Goal: Information Seeking & Learning: Learn about a topic

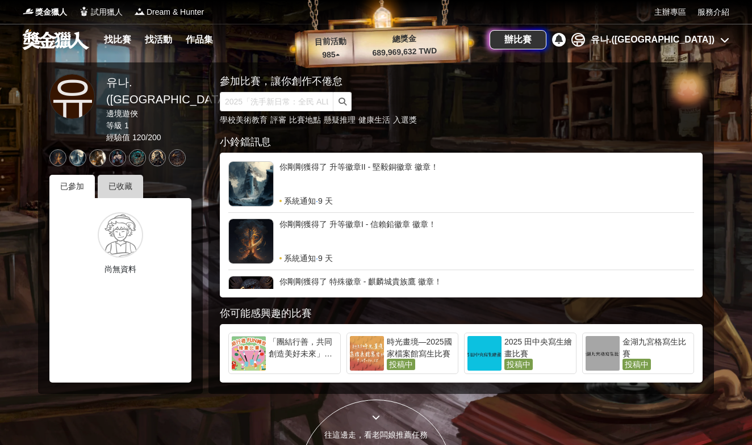
click at [123, 175] on div "已收藏" at bounding box center [120, 186] width 45 height 23
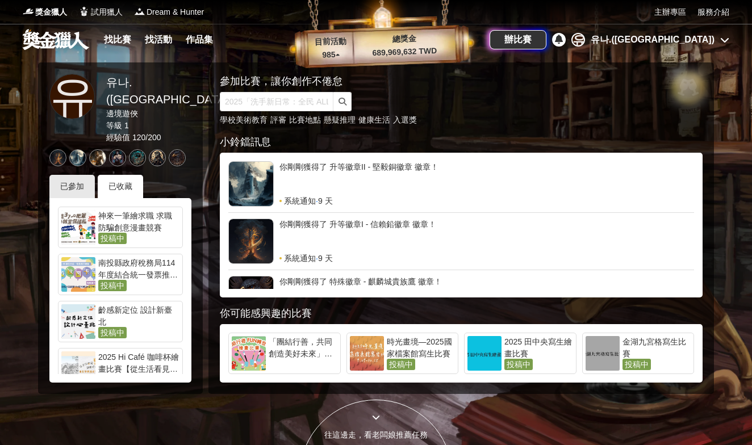
click at [77, 210] on div at bounding box center [78, 227] width 34 height 35
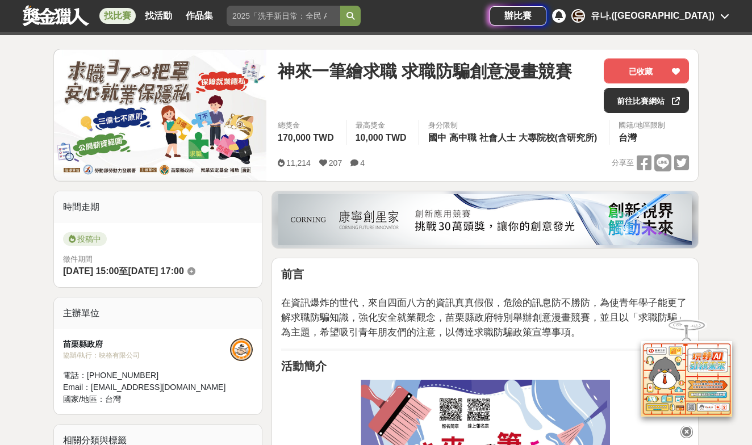
scroll to position [113, 0]
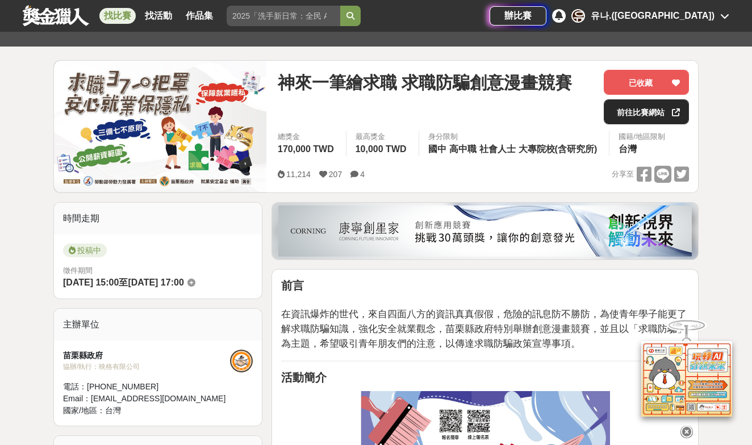
click at [631, 119] on link "前往比賽網站" at bounding box center [646, 111] width 85 height 25
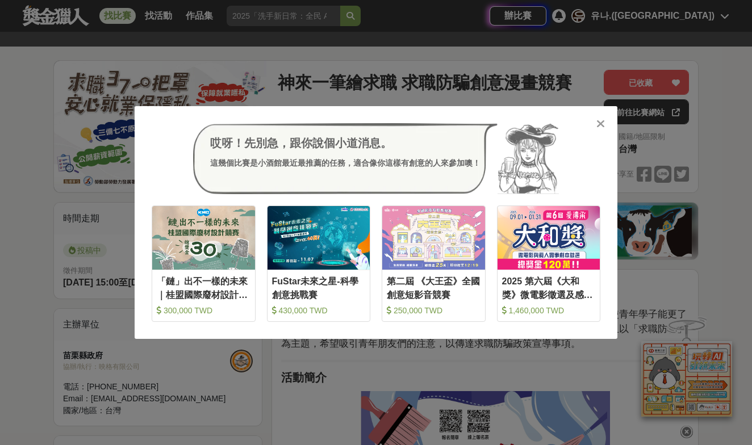
click at [478, 47] on div "哎呀！先別急，跟你說個小道消息。 這幾個比賽是小酒館最近最推薦的任務，適合像你這樣有創意的人來參加噢！ 收藏 「鏈」出不一樣的未來｜桂盟國際廢材設計競賽 30…" at bounding box center [376, 222] width 752 height 445
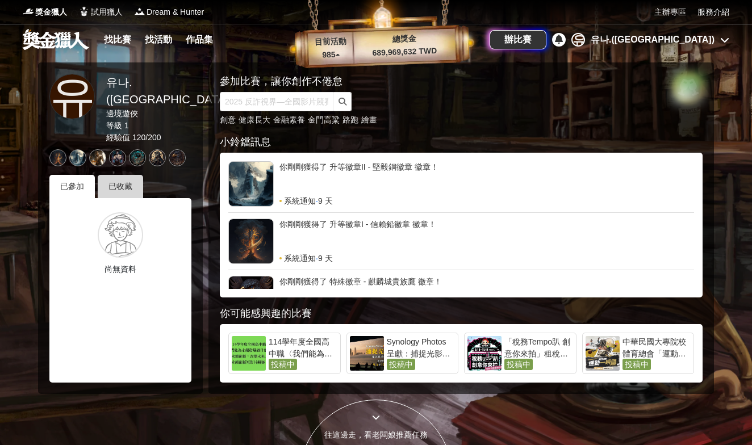
click at [130, 175] on div "已收藏" at bounding box center [120, 186] width 45 height 23
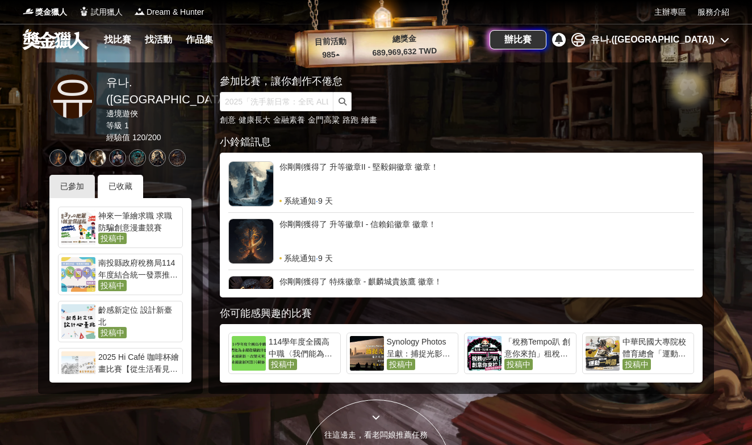
click at [175, 259] on div "南投縣政府稅務局114年度結合統一發票推行辦理「投稅圖卡戰」租稅圖卡創作比賽" at bounding box center [138, 268] width 81 height 23
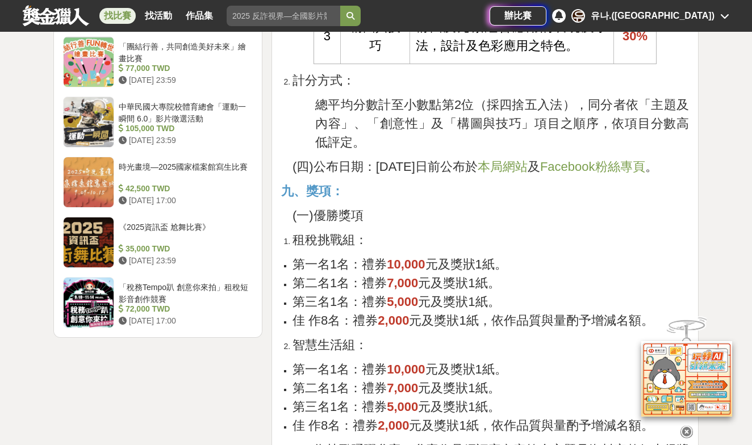
scroll to position [2119, 0]
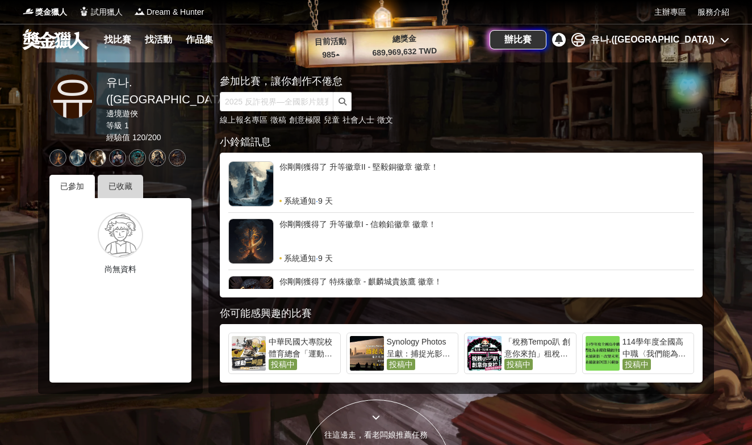
click at [140, 175] on div "已收藏" at bounding box center [120, 186] width 45 height 23
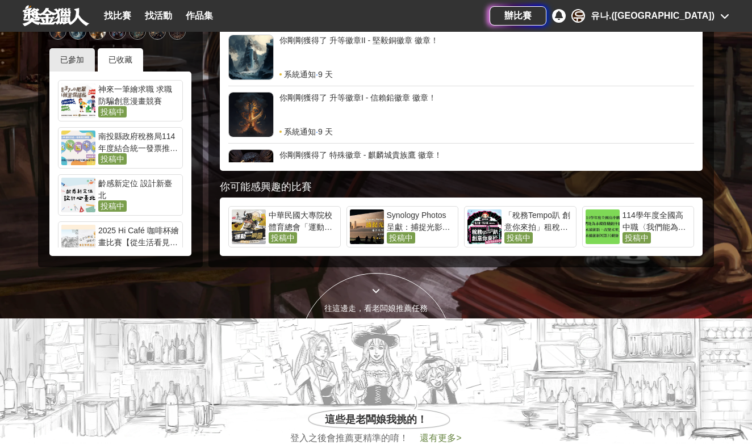
scroll to position [129, 0]
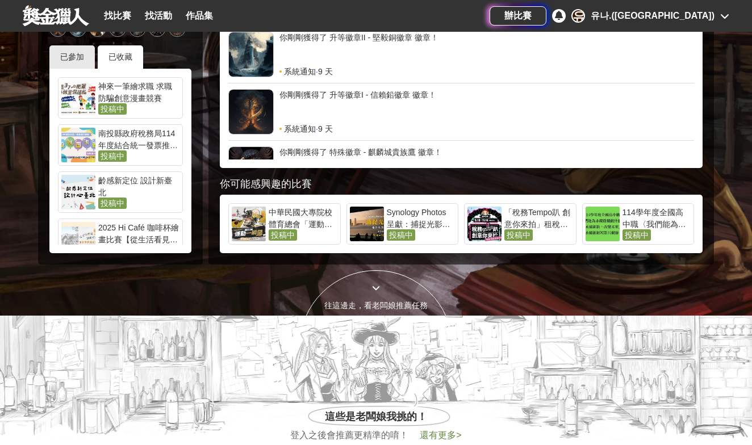
click at [169, 175] on div "齡感新定位 設計新臺北" at bounding box center [138, 186] width 81 height 23
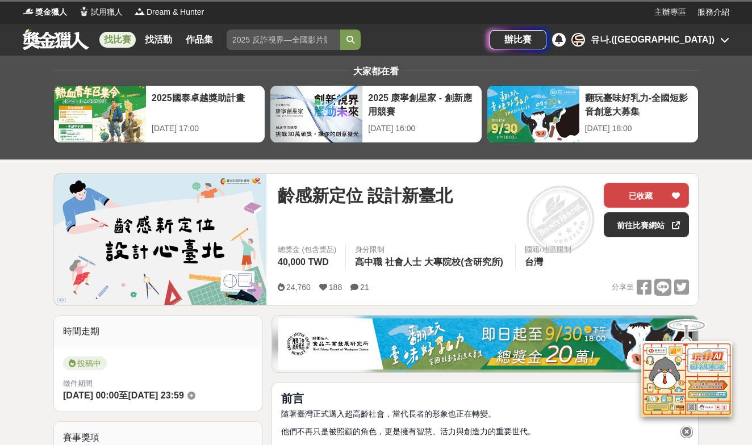
click at [646, 193] on button "已收藏" at bounding box center [646, 195] width 85 height 25
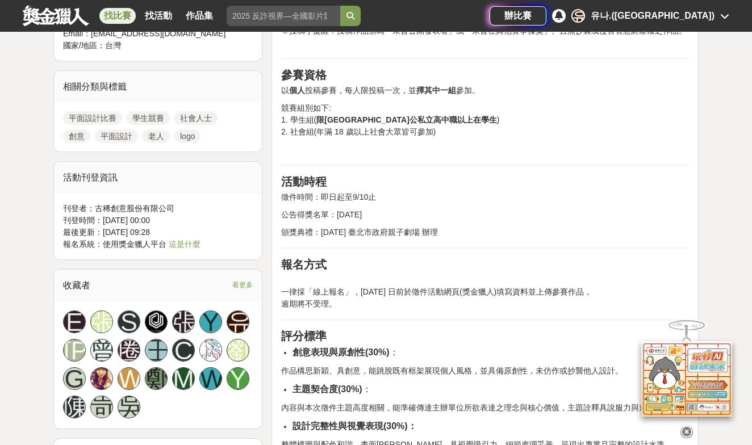
scroll to position [701, 0]
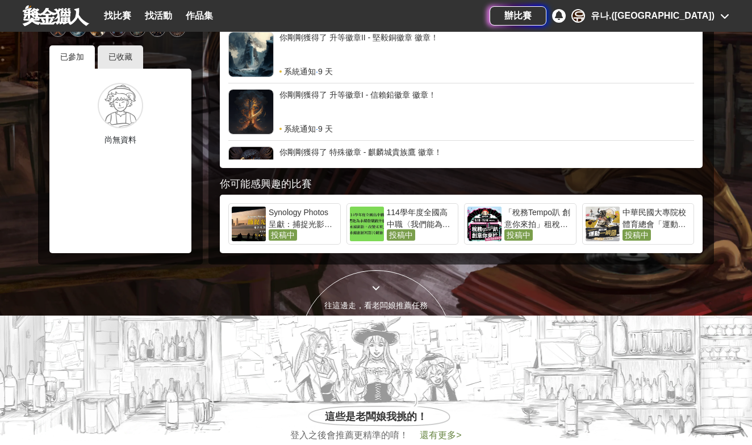
scroll to position [35, 0]
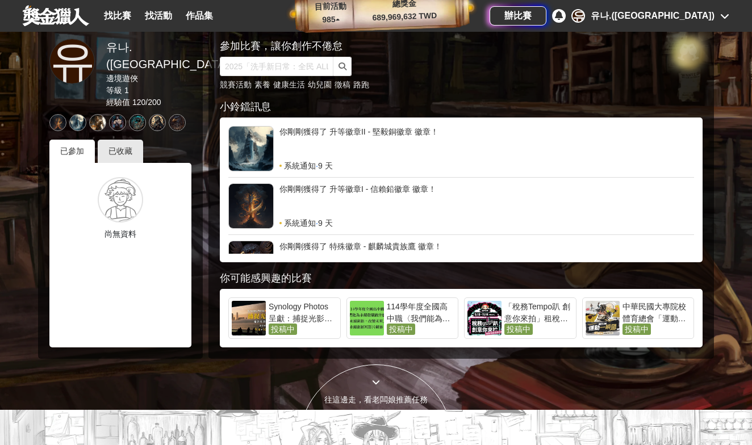
click at [127, 120] on div "유 유나.(Yuna) 邊境遊俠 等級 1 經驗值 120 / 200 已參加 已收藏 尚無資料" at bounding box center [120, 193] width 165 height 332
click at [127, 140] on div "已收藏" at bounding box center [120, 151] width 45 height 23
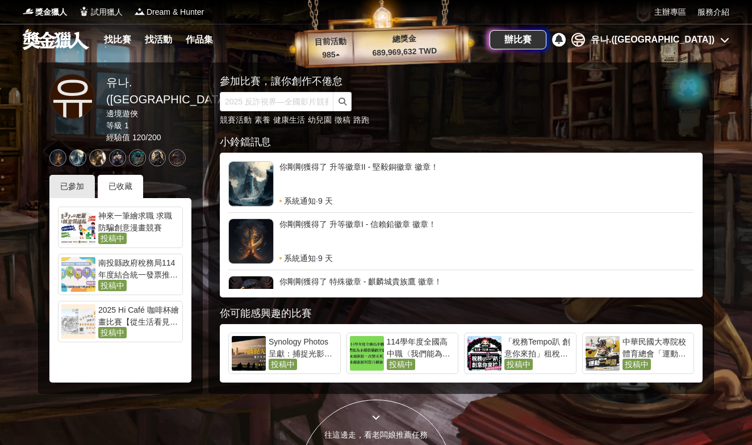
scroll to position [0, 0]
click at [124, 304] on div "2025 Hi Café 咖啡杯繪畫比賽【從生活看見藝術：你的早晨日記】" at bounding box center [138, 315] width 81 height 23
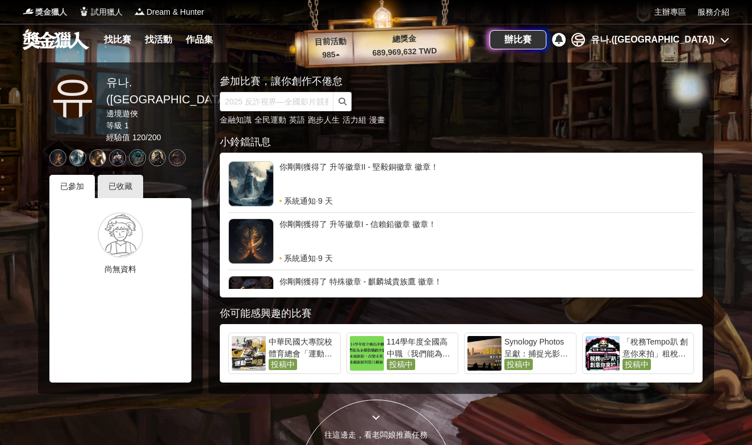
click at [56, 16] on span "獎金獵人" at bounding box center [51, 12] width 32 height 12
click at [64, 41] on link at bounding box center [56, 39] width 69 height 22
click at [201, 38] on link "作品集" at bounding box center [199, 40] width 36 height 16
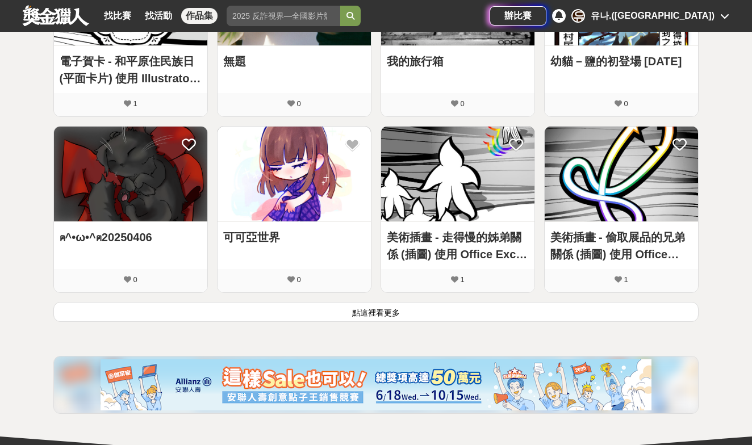
scroll to position [650, 0]
